Goal: Find contact information: Find contact information

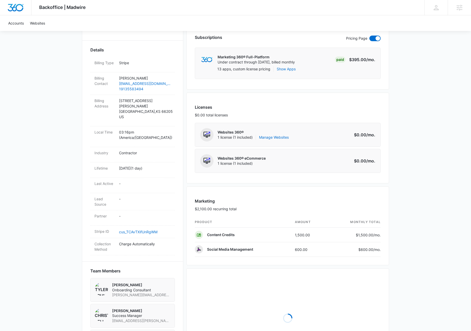
scroll to position [256, 0]
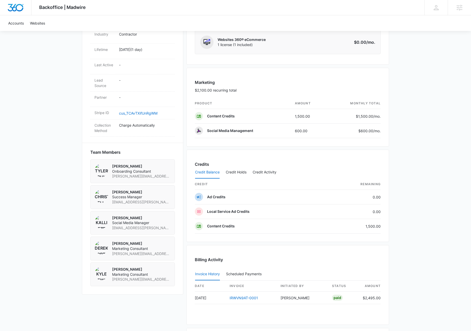
click at [129, 225] on span "[EMAIL_ADDRESS][PERSON_NAME][DOMAIN_NAME]" at bounding box center [141, 227] width 58 height 5
click at [129, 225] on span "kalli.pezel@madwire.com" at bounding box center [141, 227] width 58 height 5
copy span "kalli.pezel@madwire.com"
